Goal: Transaction & Acquisition: Purchase product/service

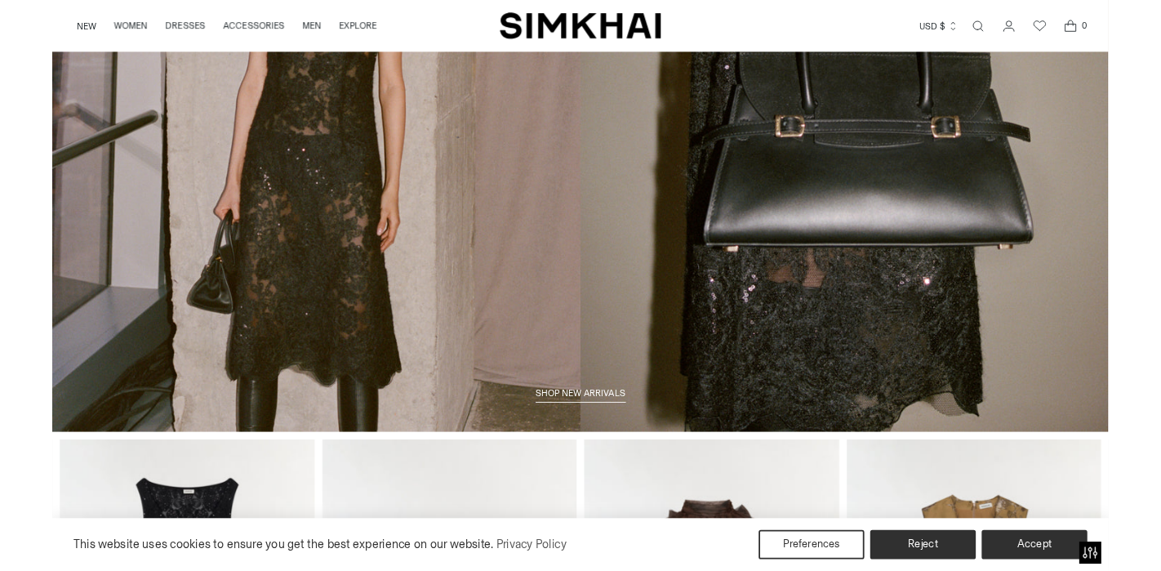
scroll to position [229, 0]
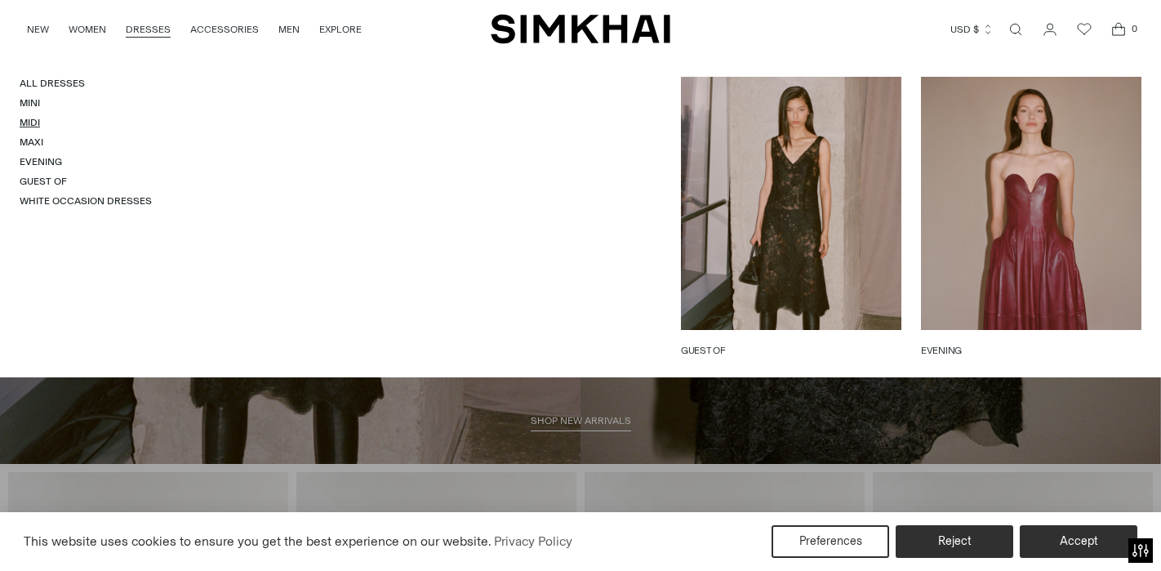
click at [36, 123] on link "Midi" at bounding box center [30, 122] width 20 height 11
